Goal: Find specific page/section: Find specific page/section

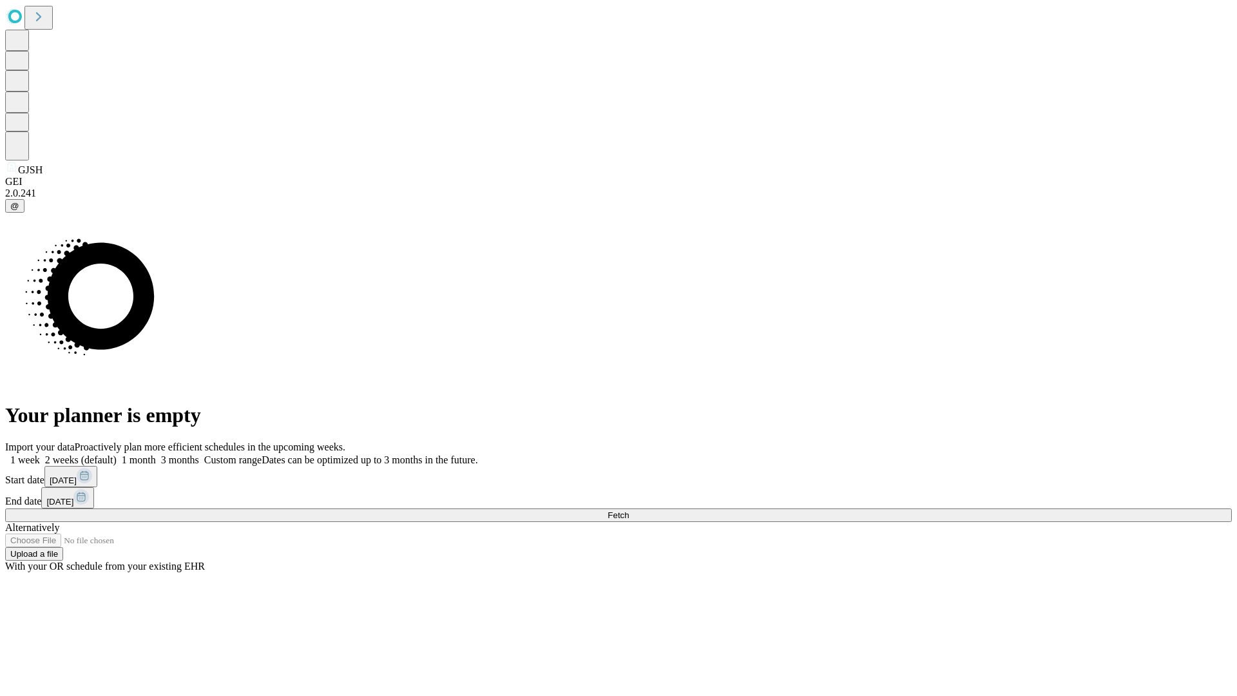
click at [629, 510] on span "Fetch" at bounding box center [618, 515] width 21 height 10
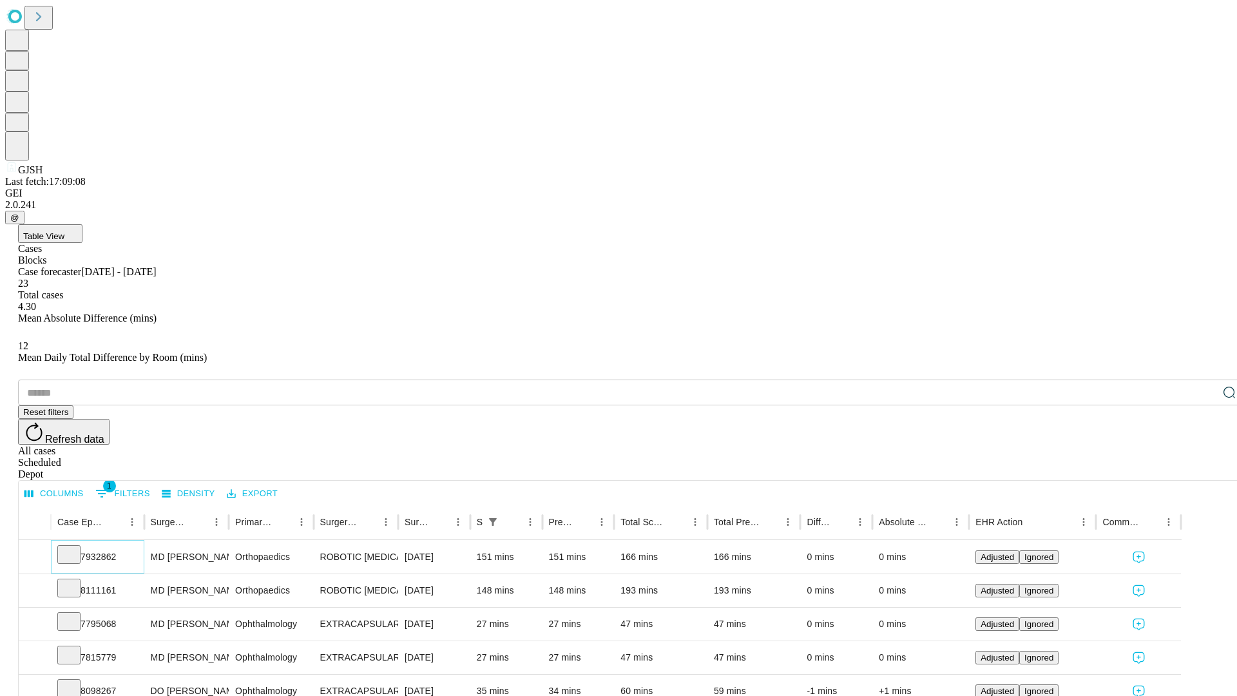
click at [75, 547] on icon at bounding box center [68, 553] width 13 height 13
